Goal: Task Accomplishment & Management: Use online tool/utility

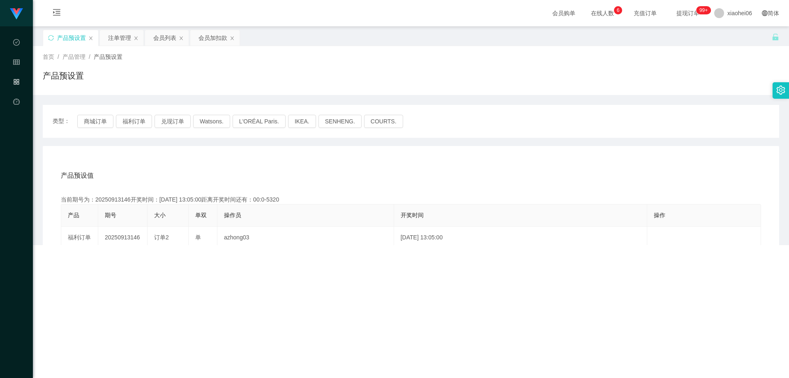
click at [46, 37] on div "产品预设置" at bounding box center [70, 38] width 55 height 16
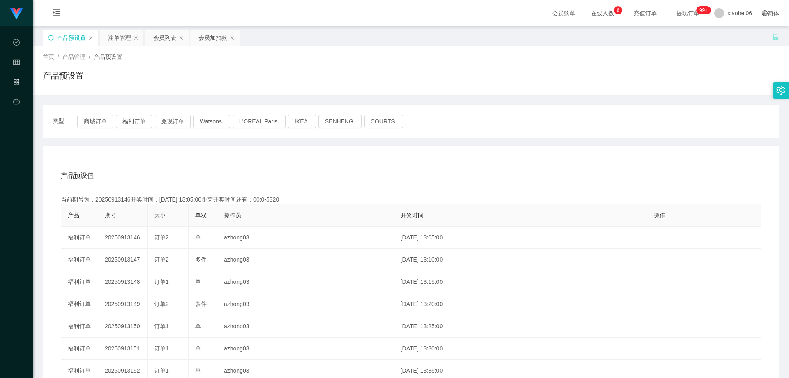
click at [50, 37] on icon "图标: sync" at bounding box center [51, 38] width 6 height 6
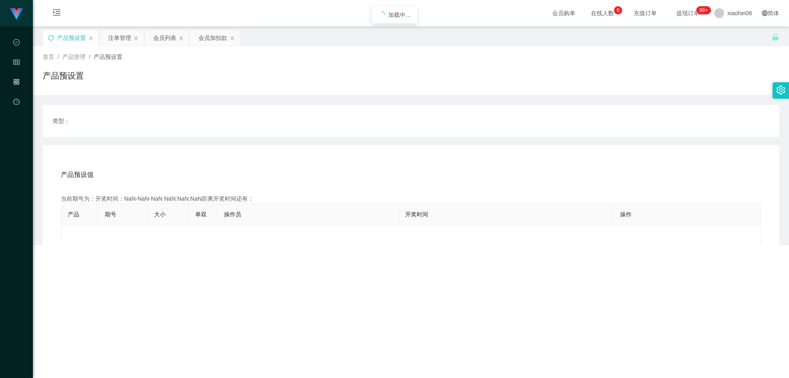
click at [215, 86] on main "关闭左侧 关闭右侧 关闭其它 刷新页面 产品预设置 注单管理 会员列表 会员加扣款 首页 / 产品管理 / 产品预设置 / 产品预设置 类型： 产品预设值 添…" at bounding box center [411, 116] width 756 height 180
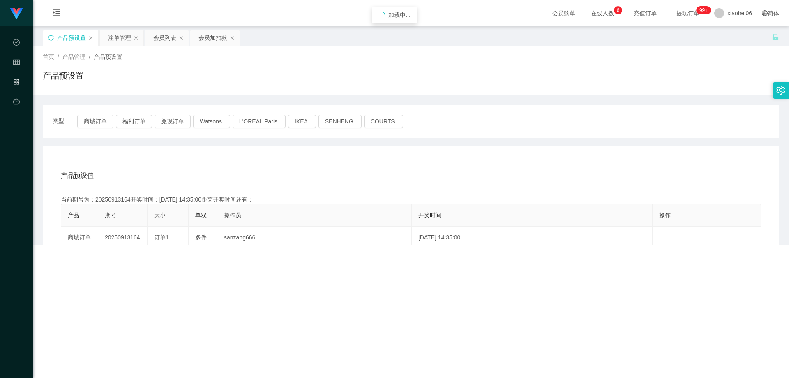
click at [238, 102] on div "类型： 商城订单 福利订单 兑现订单 Watsons. L'ORÉAL Paris. IKEA. [GEOGRAPHIC_DATA]. COURTS. 产品预…" at bounding box center [411, 290] width 737 height 390
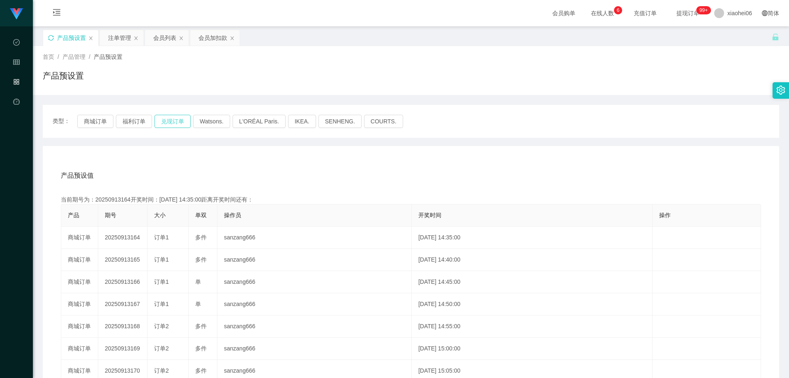
click at [180, 123] on button "兑现订单" at bounding box center [173, 121] width 36 height 13
click at [252, 163] on div "产品预设值 添加期号 当前期号为：20250913164开奖时间：[DATE] 14:35:00距离开奖时间还有： 产品 期号 大小 单双 操作员 开奖时间 …" at bounding box center [411, 315] width 737 height 339
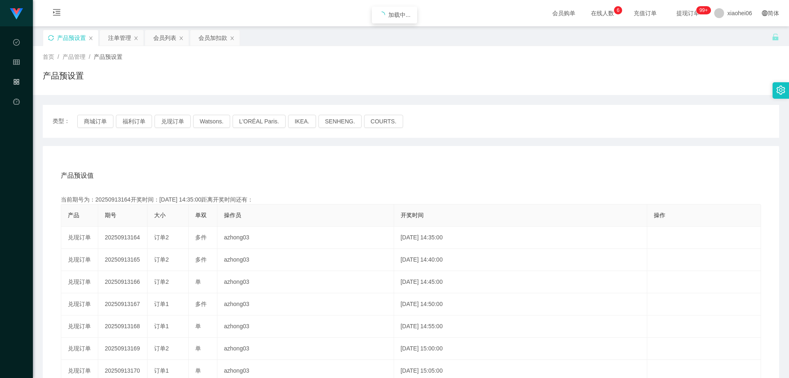
click at [240, 163] on div "产品预设值 添加期号 当前期号为：20250913164开奖时间：[DATE] 14:35:00距离开奖时间还有： 产品 期号 大小 单双 操作员 开奖时间 …" at bounding box center [411, 315] width 737 height 339
click at [237, 164] on div "产品预设值 添加期号" at bounding box center [411, 175] width 700 height 23
click at [112, 199] on div "当前期号为：20250913164开奖时间：[DATE] 14:35:00距离开奖时间还有：01:14" at bounding box center [411, 199] width 700 height 9
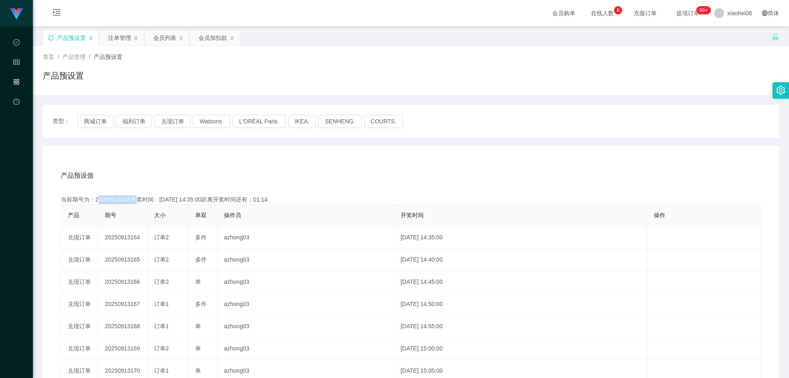
copy div "20250913164"
click at [335, 179] on div "产品预设值 添加期号" at bounding box center [411, 175] width 700 height 23
click at [373, 176] on div "产品预设值 添加期号" at bounding box center [411, 175] width 700 height 23
click at [301, 177] on div "产品预设值 添加期号" at bounding box center [411, 175] width 700 height 23
click at [506, 158] on div "产品预设值 添加期号 当前期号为：20250913164开奖时间：[DATE] 14:35:00距离开奖时间还有：00:03 产品 期号 大小 单双 操作员 …" at bounding box center [411, 315] width 737 height 339
